Goal: Task Accomplishment & Management: Manage account settings

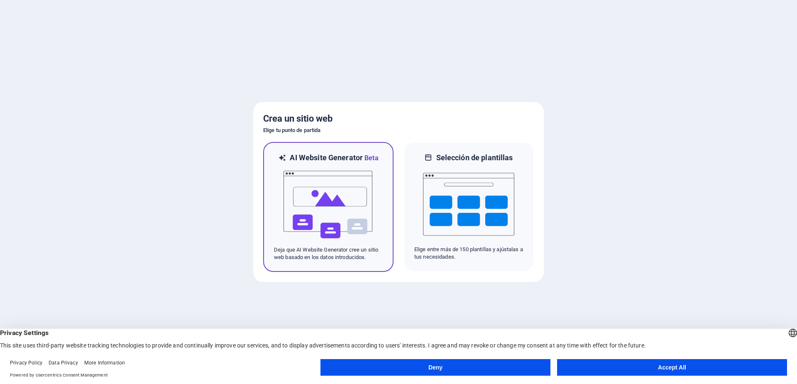
click at [350, 195] on img at bounding box center [328, 204] width 91 height 83
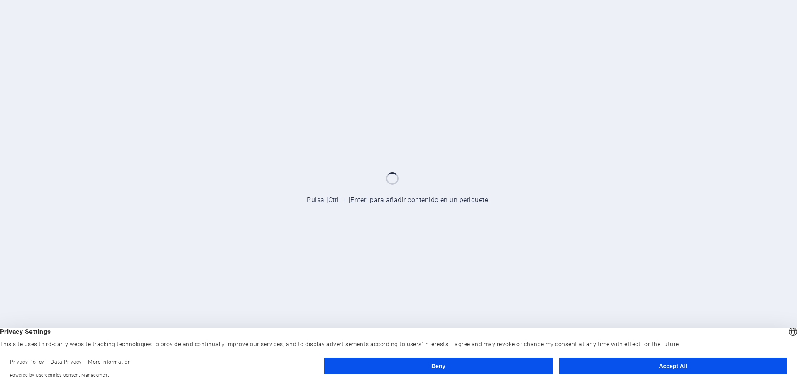
click at [654, 367] on button "Accept All" at bounding box center [673, 366] width 228 height 17
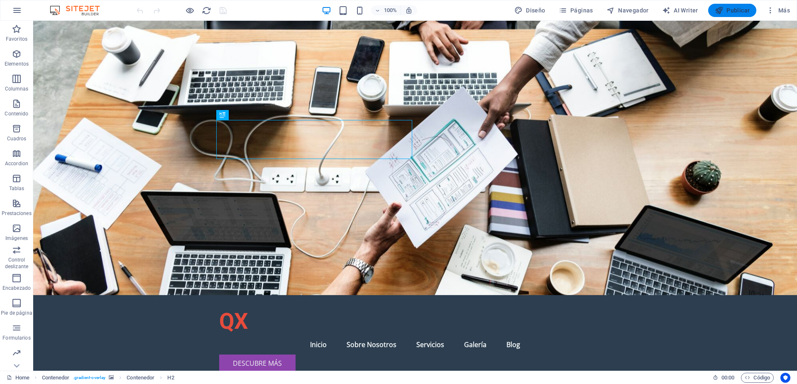
click at [732, 12] on span "Publicar" at bounding box center [731, 10] width 35 height 8
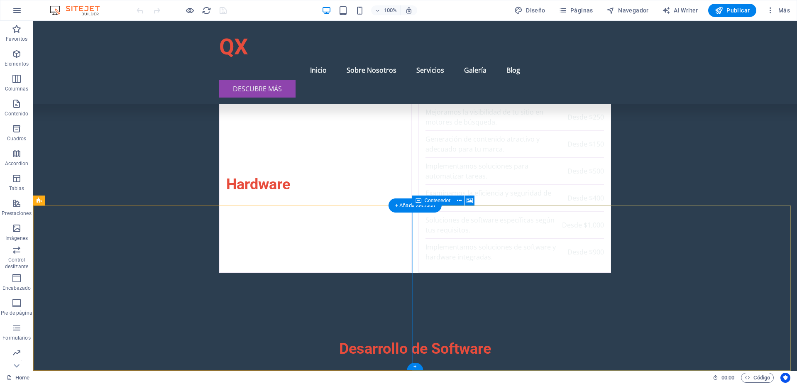
scroll to position [3359, 0]
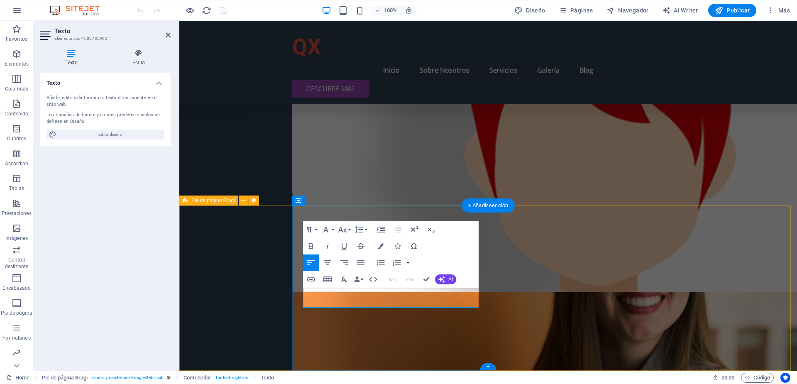
scroll to position [3340, 0]
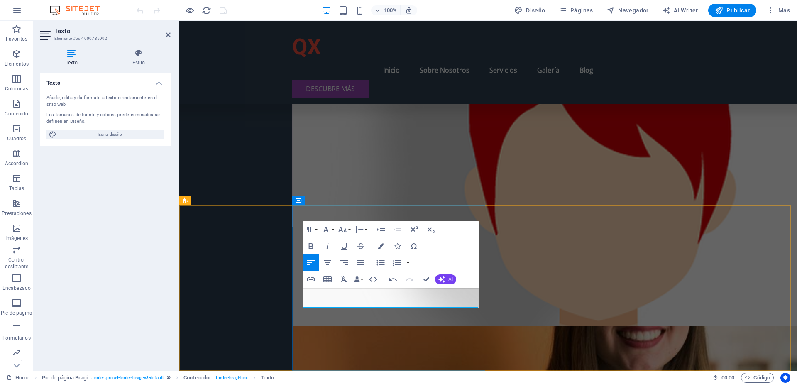
scroll to position [3329, 0]
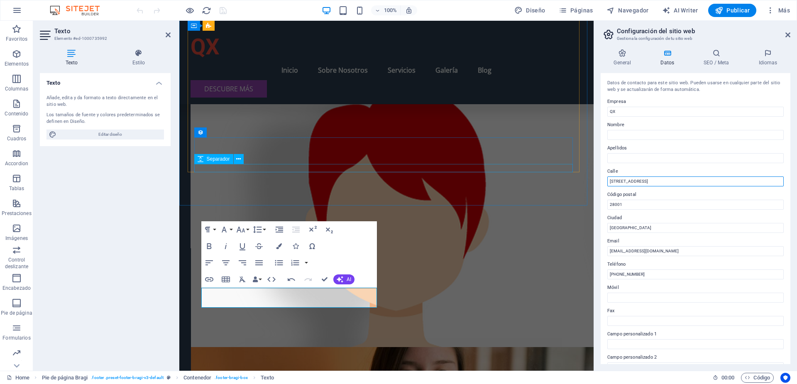
drag, startPoint x: 860, startPoint y: 199, endPoint x: 549, endPoint y: 166, distance: 312.1
click at [678, 184] on input "[STREET_ADDRESS]" at bounding box center [695, 181] width 176 height 10
type input "C"
type input "Prolongación 13 oritente 1823"
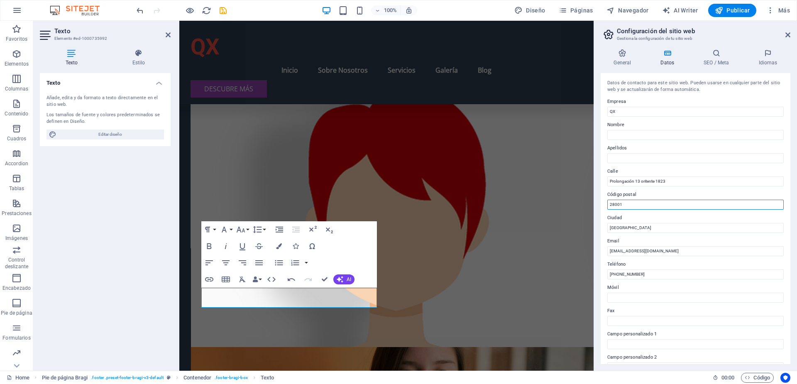
drag, startPoint x: 643, startPoint y: 202, endPoint x: 595, endPoint y: 200, distance: 48.6
click at [595, 200] on aside "Configuración del sitio web Gestiona la configuración de tu sitio web General D…" at bounding box center [694, 196] width 203 height 350
type input "72820"
click at [775, 227] on input "[GEOGRAPHIC_DATA]" at bounding box center [695, 228] width 176 height 10
drag, startPoint x: 857, startPoint y: 246, endPoint x: 534, endPoint y: 222, distance: 324.0
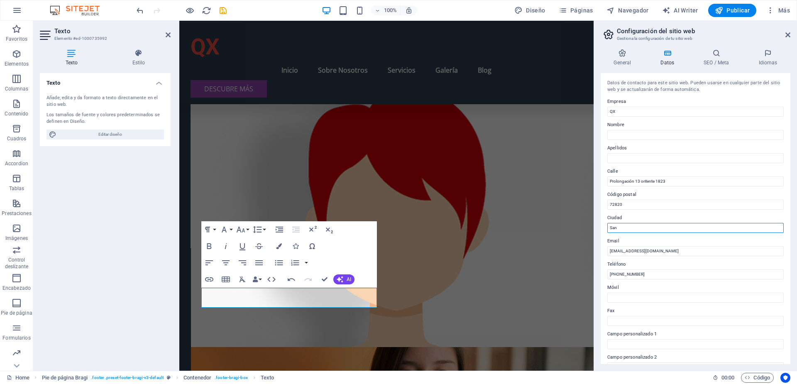
type input "San [PERSON_NAME]"
type input "Mario"
type input "[PERSON_NAME]"
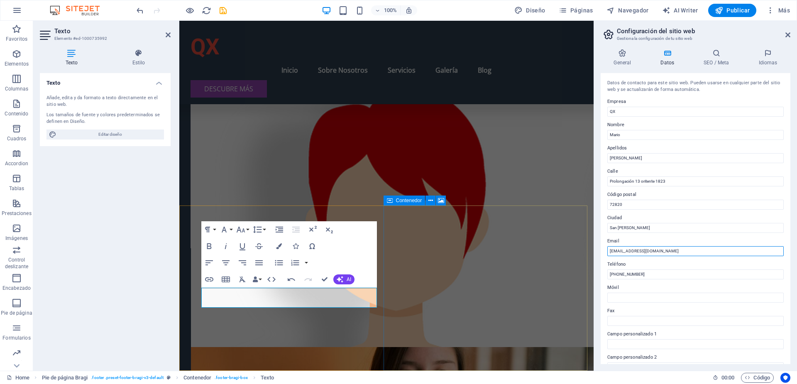
drag, startPoint x: 855, startPoint y: 268, endPoint x: 565, endPoint y: 247, distance: 290.4
type input "[EMAIL_ADDRESS][DOMAIN_NAME]"
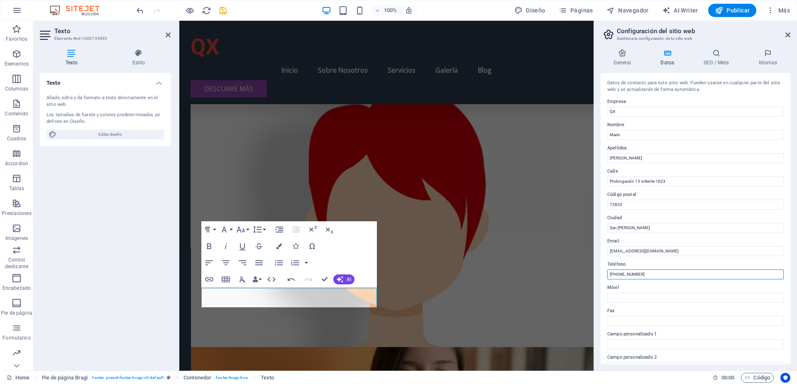
drag, startPoint x: 870, startPoint y: 294, endPoint x: 558, endPoint y: 272, distance: 312.8
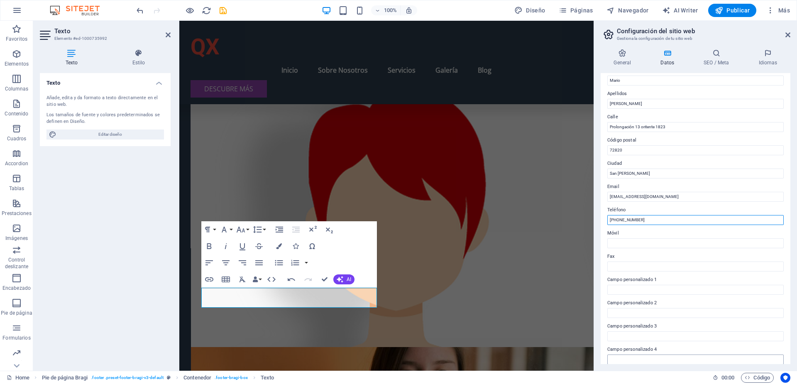
scroll to position [0, 0]
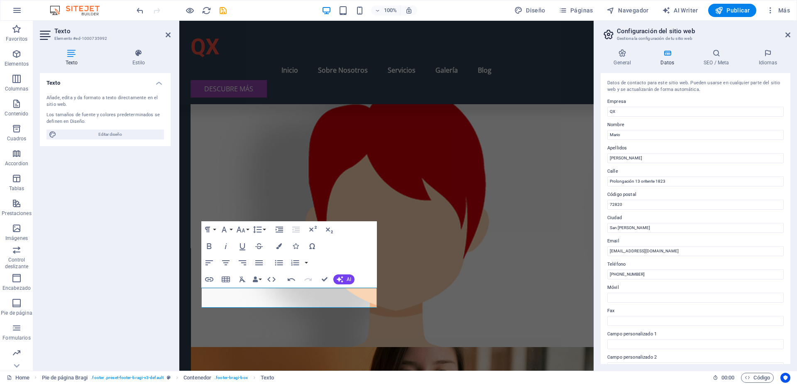
drag, startPoint x: 788, startPoint y: 244, endPoint x: 794, endPoint y: 341, distance: 97.3
click at [794, 341] on div "General Datos SEO / Meta Idiomas Nombre del sitio web [DOMAIN_NAME] Logo Arrast…" at bounding box center [695, 206] width 203 height 328
click at [736, 11] on span "Publicar" at bounding box center [731, 10] width 35 height 8
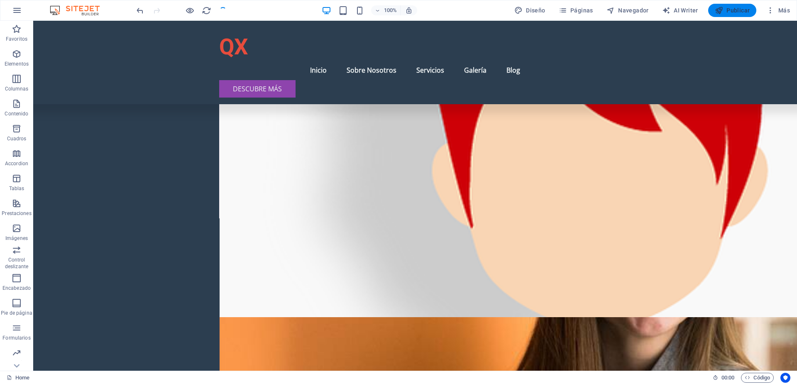
scroll to position [3359, 0]
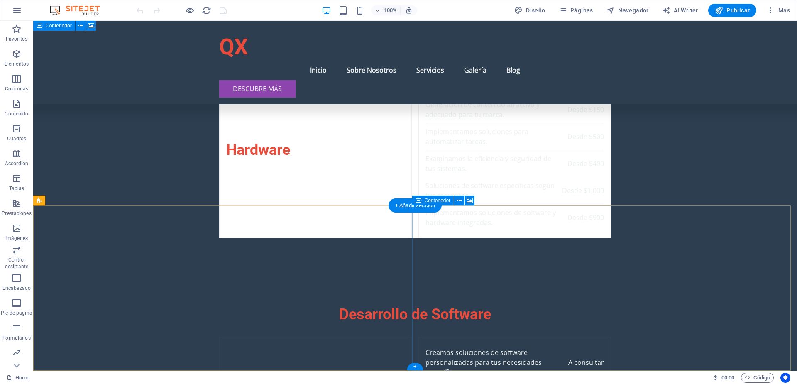
scroll to position [3359, 0]
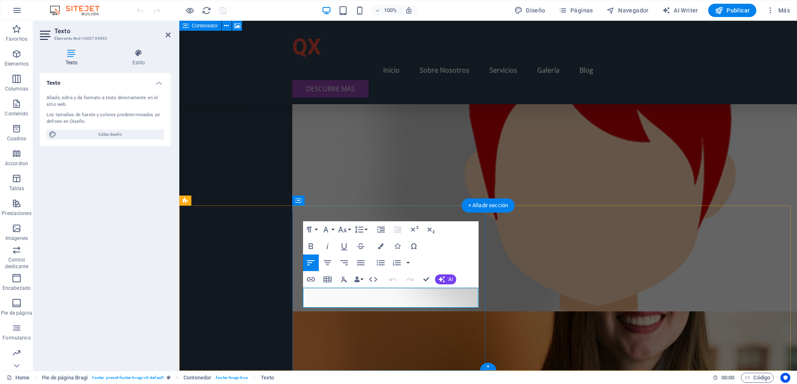
drag, startPoint x: 346, startPoint y: 293, endPoint x: 407, endPoint y: 298, distance: 60.7
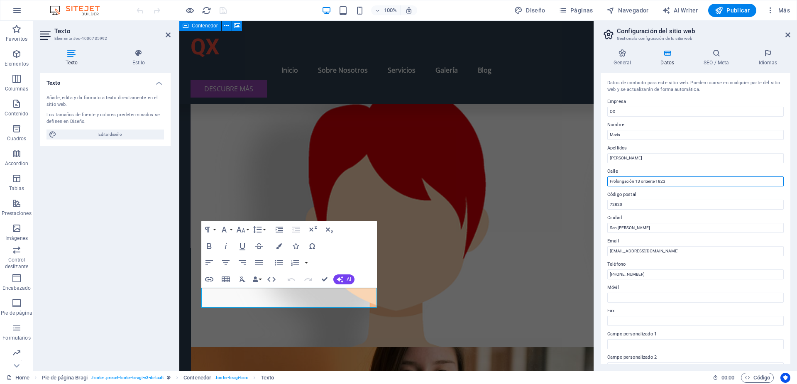
drag, startPoint x: 646, startPoint y: 179, endPoint x: 651, endPoint y: 183, distance: 6.0
type input "Prolongación 13 oriente 1823"
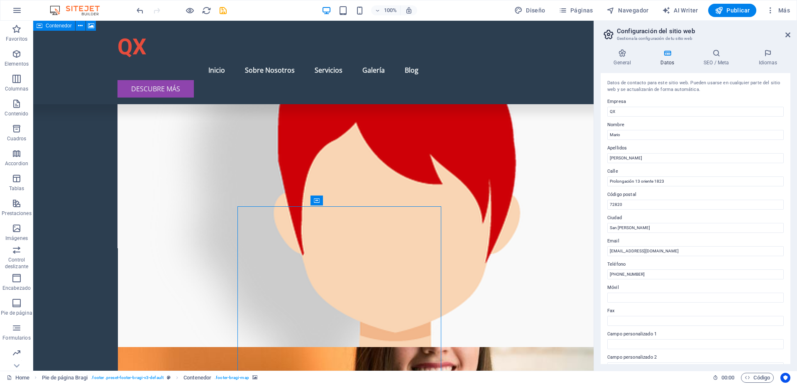
scroll to position [3329, 0]
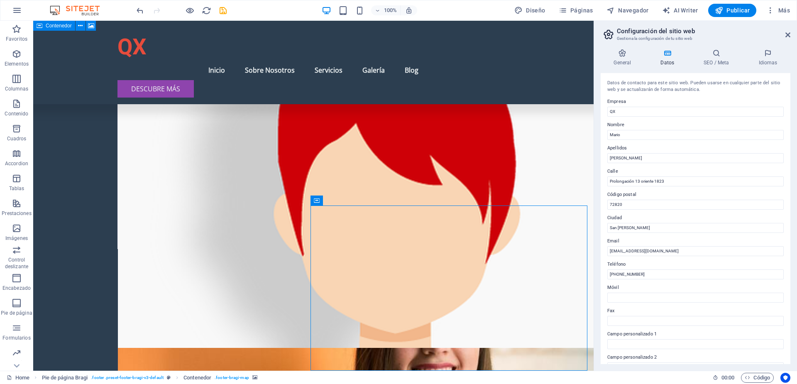
select select "px"
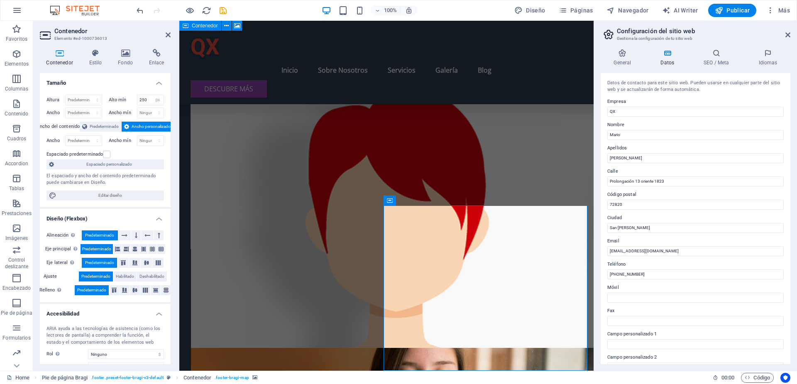
scroll to position [3329, 0]
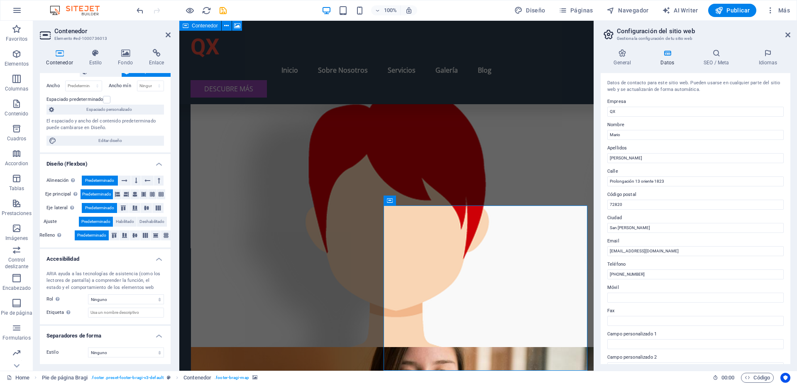
scroll to position [0, 0]
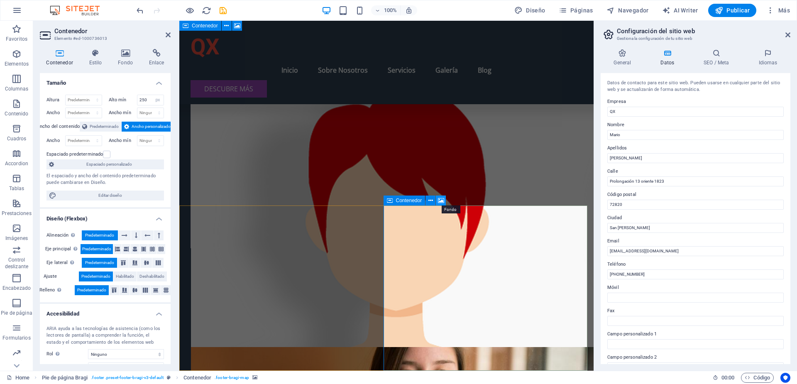
click at [444, 197] on icon at bounding box center [441, 200] width 6 height 9
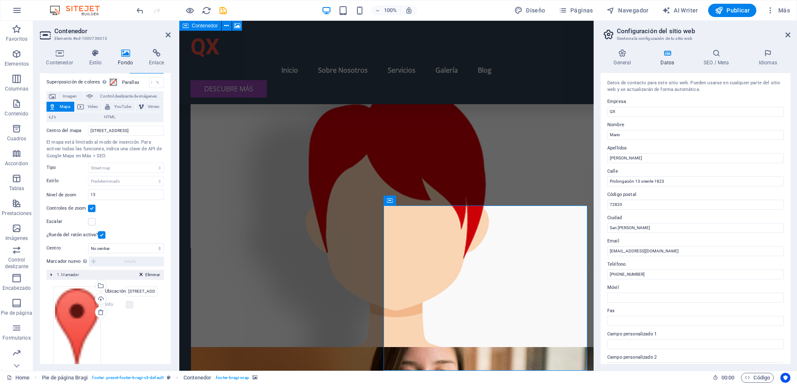
scroll to position [50, 0]
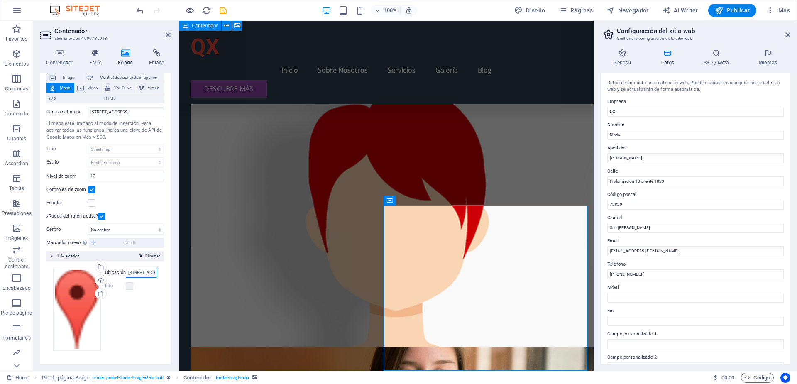
click at [149, 272] on input "Calle del Software 123, 28001 Madrid" at bounding box center [142, 273] width 32 height 10
type input "Prolongación 13 oriente 1823, 72820, San Andrés Cholula, Puebla"
click at [139, 334] on div "Arrastra archivos aquí, haz clic para escoger archivos o selecciona archivos de…" at bounding box center [105, 309] width 104 height 83
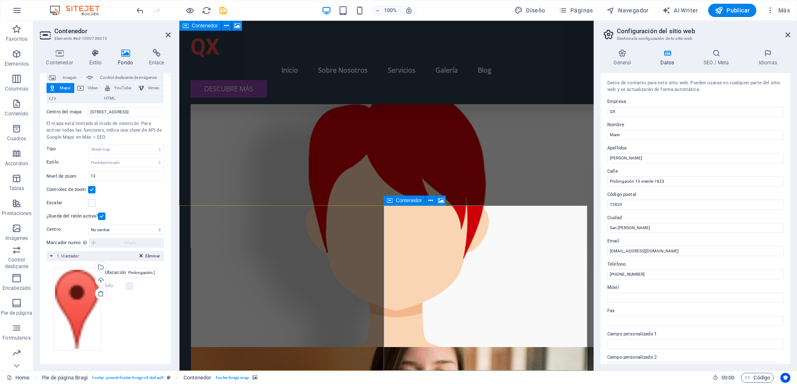
click at [147, 271] on input "Prolongación 13 oriente 1823, 72820, San Andrés Cholula, Puebla" at bounding box center [142, 273] width 32 height 10
click at [117, 110] on input "Calle del Software 123, 28001 Madrid" at bounding box center [126, 112] width 76 height 10
paste input "Prolongación 13 oriente 1823, 72820, San Andrés Cholula, Puebla"
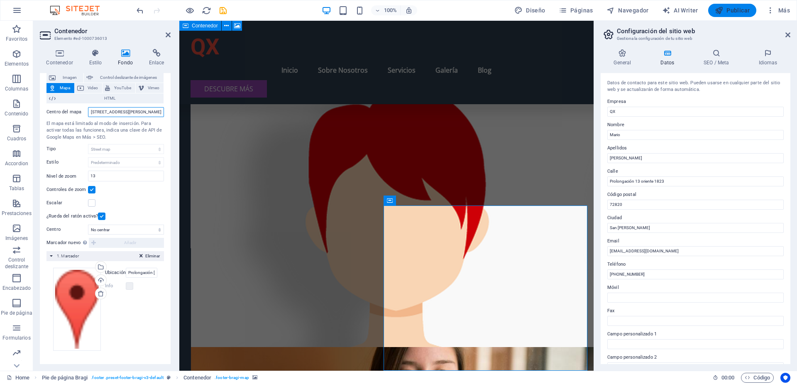
type input "Prolongación 13 oriente 1823, 72820, San Andrés Cholula, Puebla"
click at [735, 11] on span "Publicar" at bounding box center [731, 10] width 35 height 8
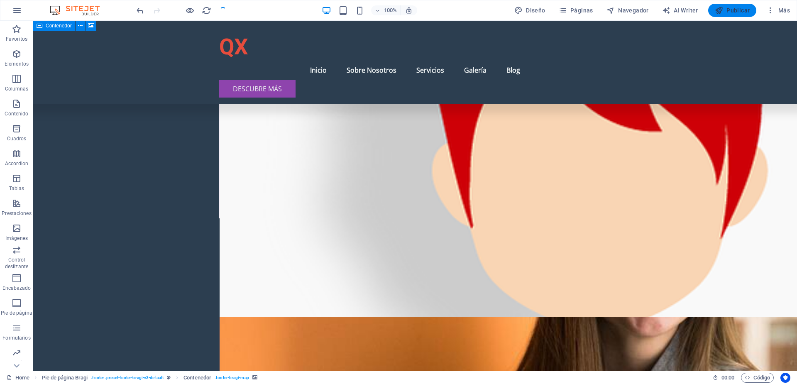
scroll to position [3359, 0]
